Goal: Task Accomplishment & Management: Use online tool/utility

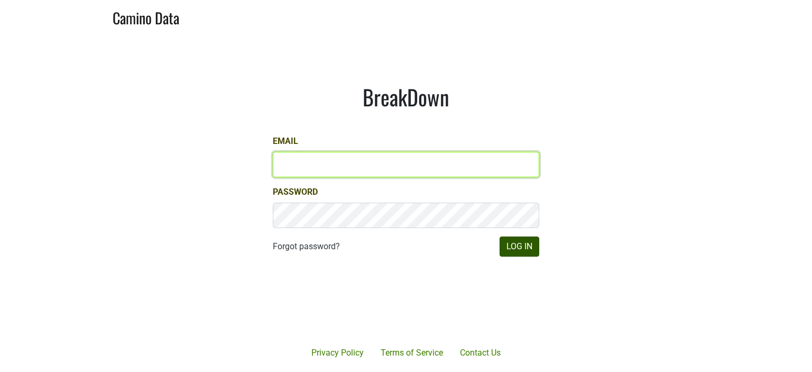
type input "hilary@emeritusvineyards.com"
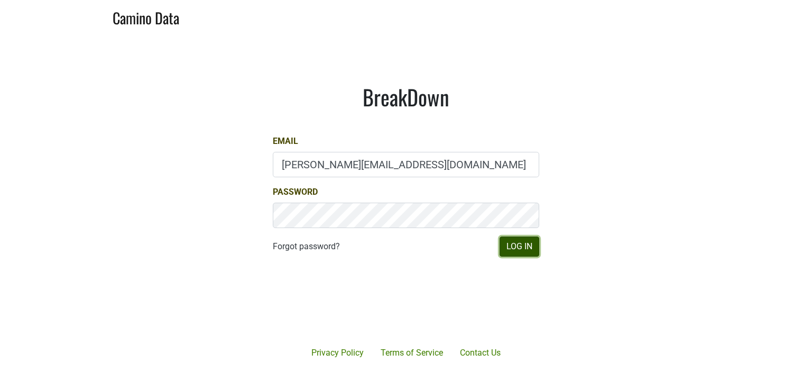
click at [515, 247] on button "Log In" at bounding box center [520, 246] width 40 height 20
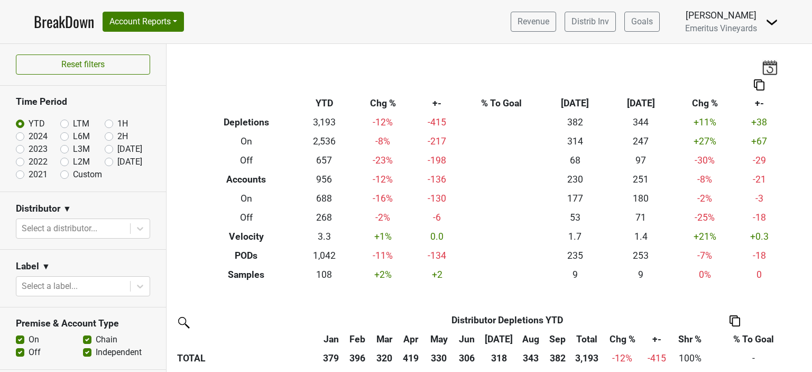
click at [754, 80] on img at bounding box center [759, 84] width 11 height 11
click at [747, 67] on div "Export to Excel" at bounding box center [756, 65] width 53 height 15
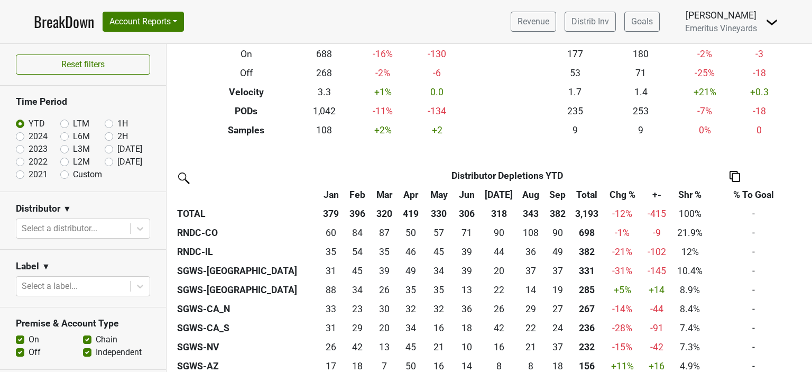
scroll to position [159, 0]
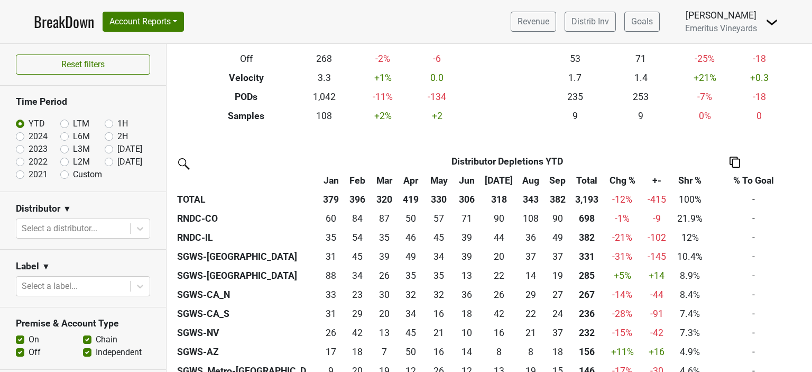
click at [734, 160] on img at bounding box center [735, 162] width 11 height 11
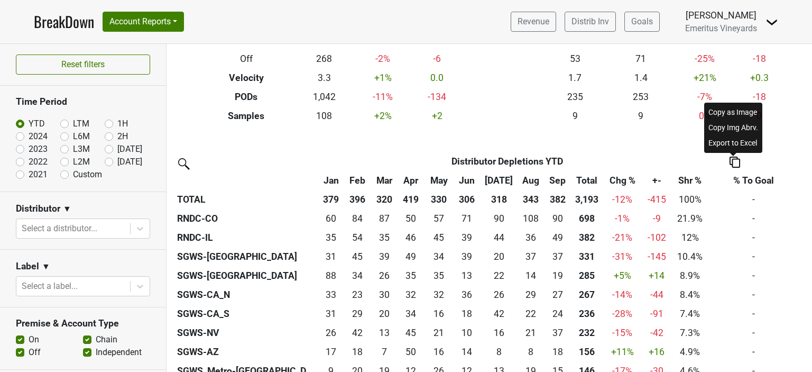
click at [729, 143] on div "Export to Excel" at bounding box center [734, 142] width 54 height 15
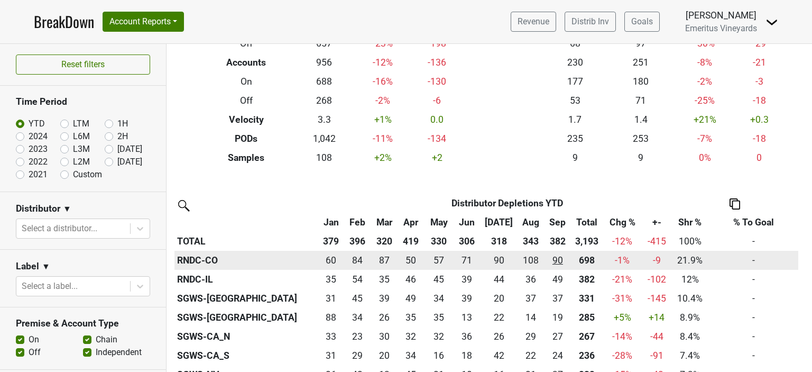
scroll to position [0, 0]
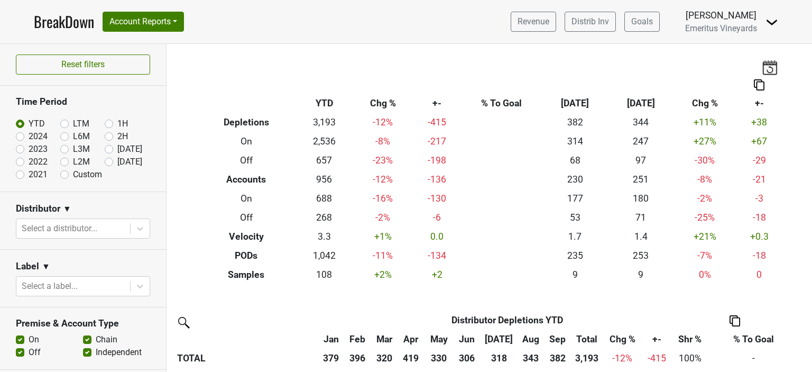
click at [73, 124] on label "LTM" at bounding box center [81, 123] width 16 height 13
click at [61, 124] on input "LTM" at bounding box center [81, 122] width 42 height 11
radio input "true"
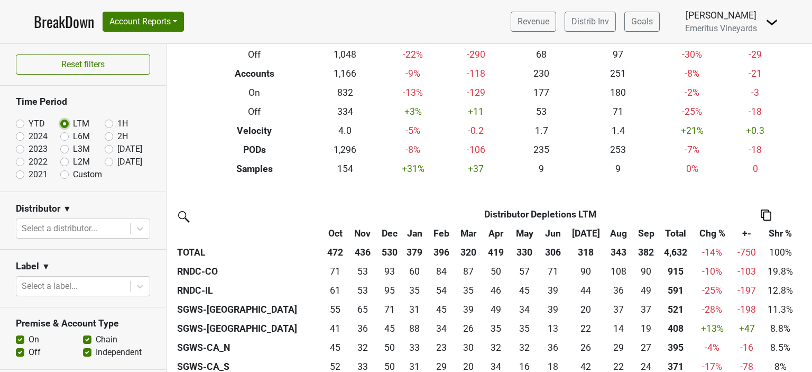
scroll to position [159, 0]
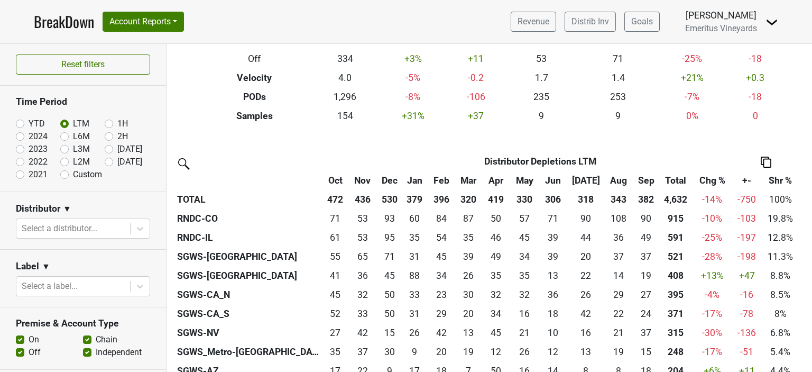
click at [764, 162] on img at bounding box center [766, 162] width 11 height 11
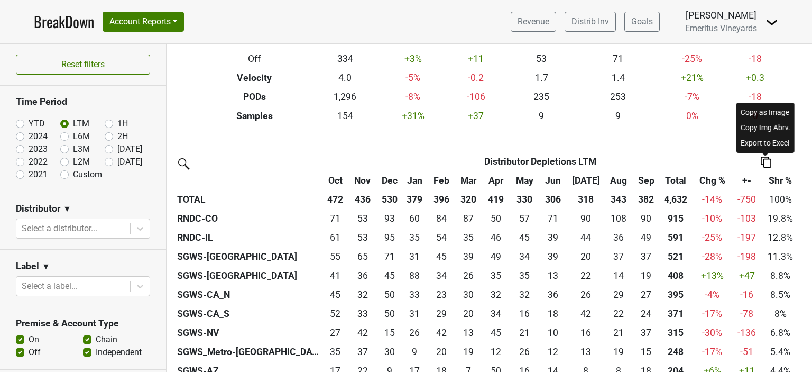
click at [763, 143] on div "Export to Excel" at bounding box center [766, 142] width 54 height 15
